Goal: Find specific page/section: Find specific page/section

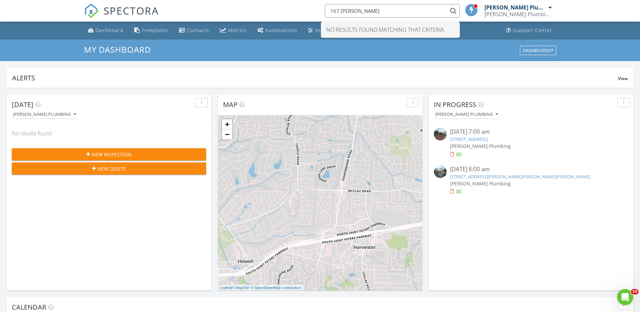
click at [411, 7] on input "167 Pralle" at bounding box center [392, 10] width 135 height 13
type input "1"
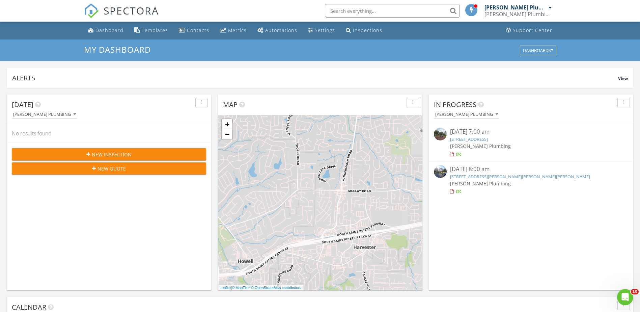
click at [477, 53] on h3 "My Dashboard" at bounding box center [320, 49] width 472 height 9
click at [395, 14] on input "text" at bounding box center [392, 10] width 135 height 13
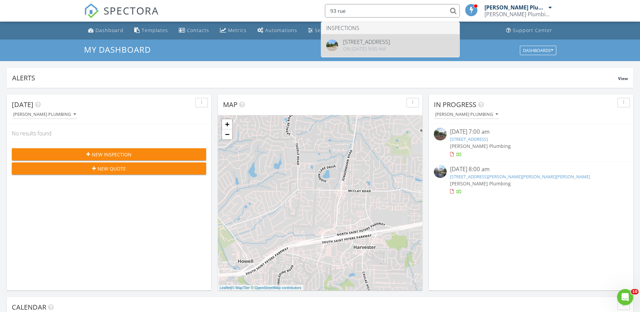
type input "93 rue"
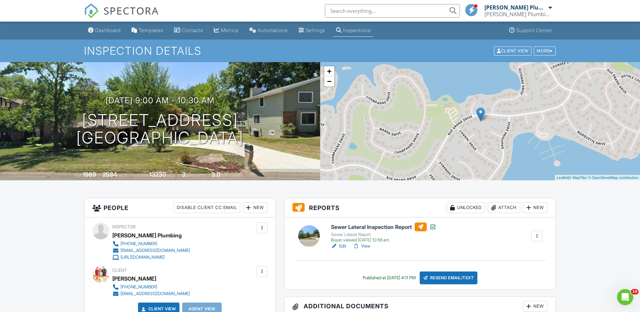
click at [366, 247] on link "View" at bounding box center [362, 246] width 18 height 7
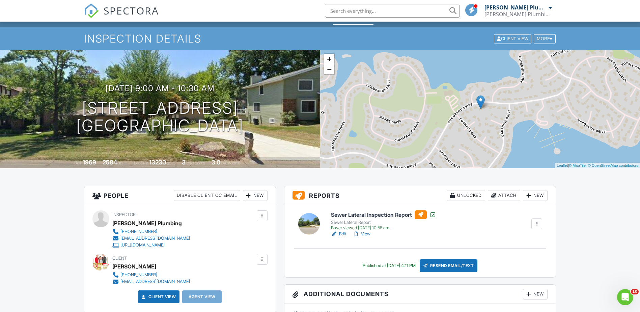
scroll to position [34, 0]
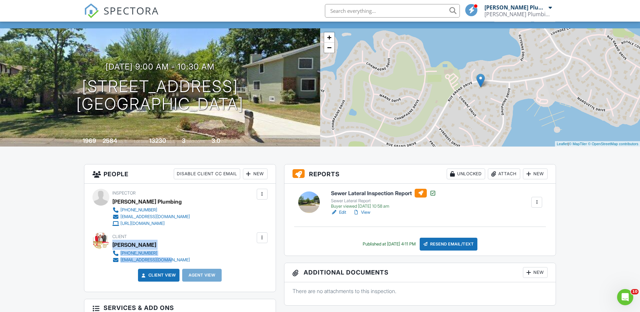
drag, startPoint x: 112, startPoint y: 245, endPoint x: 183, endPoint y: 260, distance: 71.6
click at [183, 260] on div "Client [PERSON_NAME] [PHONE_NUMBER] [EMAIL_ADDRESS][DOMAIN_NAME]" at bounding box center [167, 247] width 110 height 31
drag, startPoint x: 183, startPoint y: 260, endPoint x: 135, endPoint y: 243, distance: 50.5
copy div "[PERSON_NAME] [PHONE_NUMBER] [EMAIL_ADDRESS][DOMAIN_NAME]"
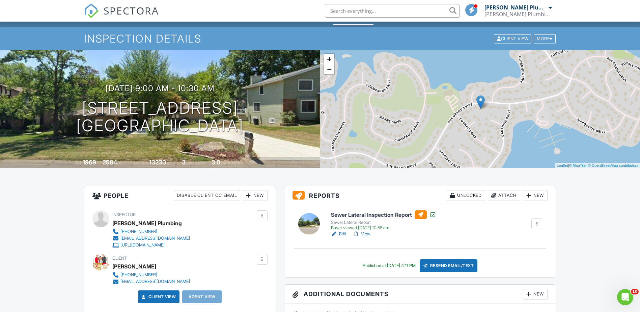
scroll to position [0, 0]
